Goal: Task Accomplishment & Management: Use online tool/utility

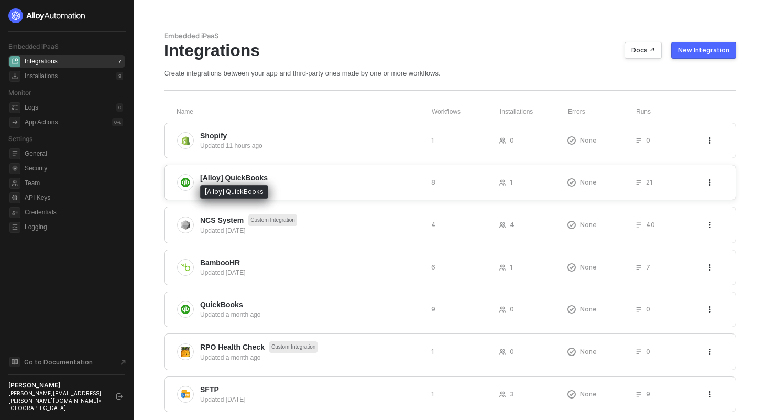
click at [237, 178] on span "[Alloy] QuickBooks" at bounding box center [234, 177] width 68 height 10
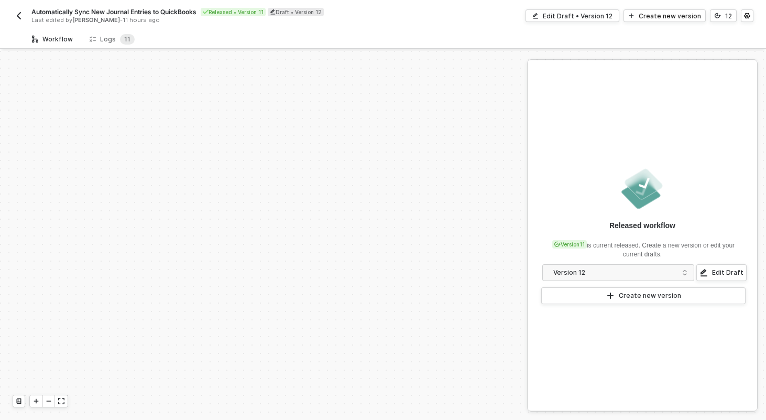
scroll to position [236, 0]
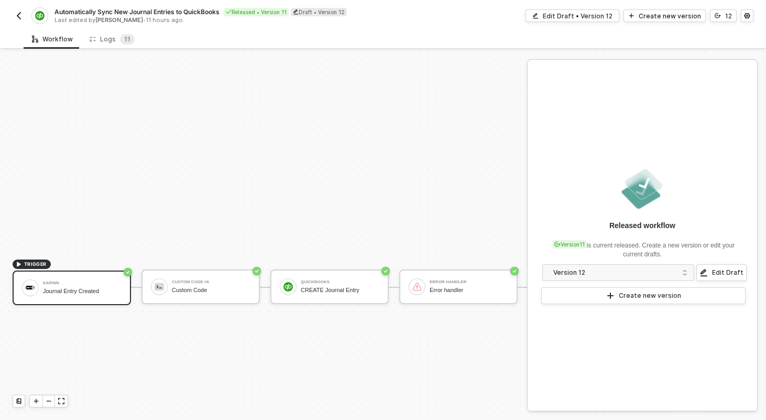
click at [106, 15] on span "Automatically Sync New Journal Entries to QuickBooks" at bounding box center [136, 11] width 165 height 9
click at [106, 15] on input "Automatically Sync New Journal Entries to QuickBooks" at bounding box center [143, 12] width 178 height 13
